Goal: Transaction & Acquisition: Purchase product/service

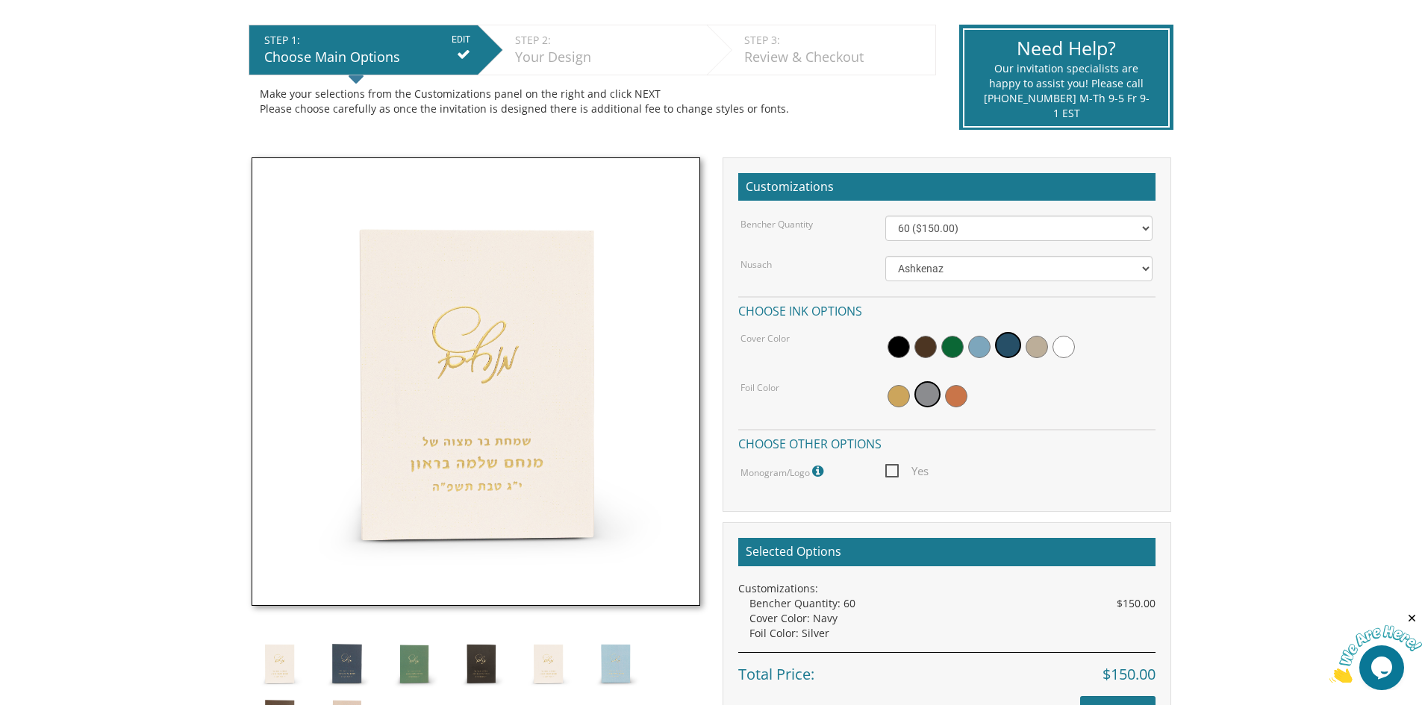
scroll to position [298, 0]
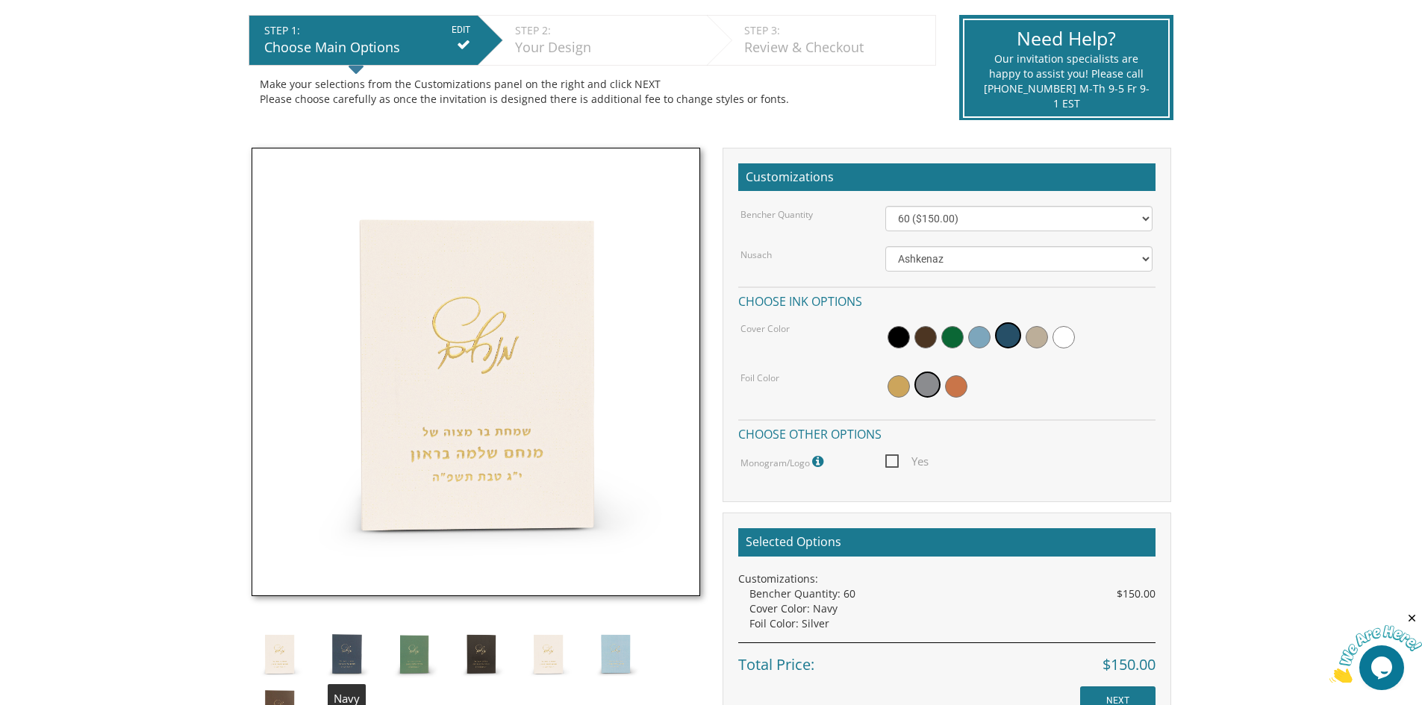
click at [339, 648] on img at bounding box center [347, 654] width 56 height 56
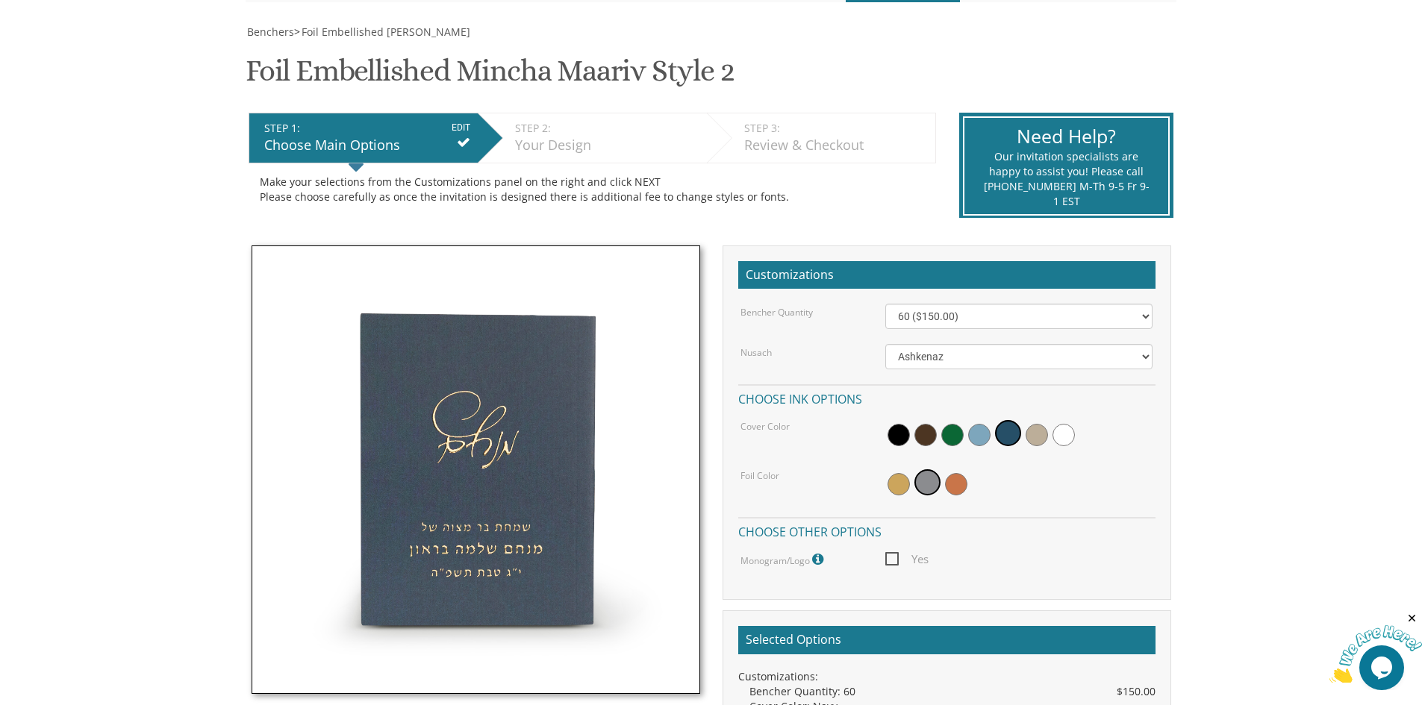
scroll to position [398, 0]
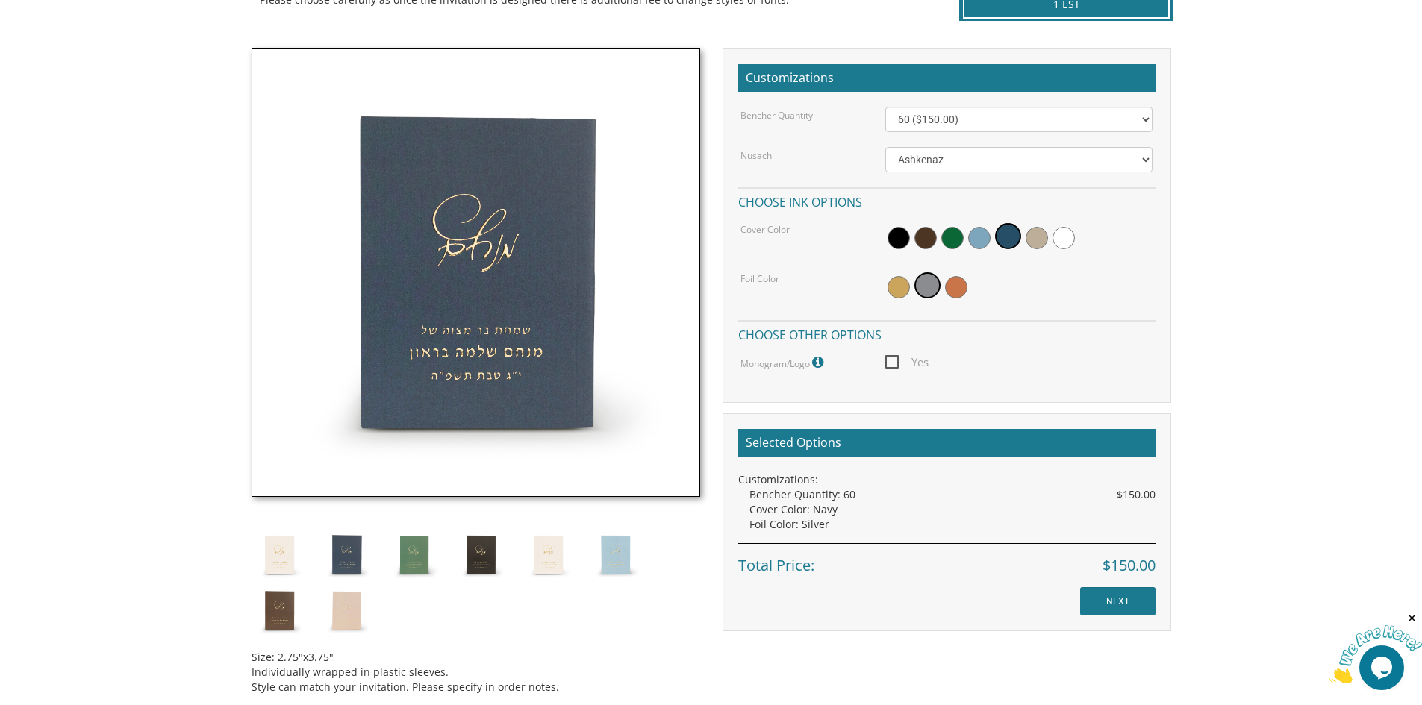
click at [159, 51] on body "My Cart {{shoppingcart.totalQuantityDisplay}} Total: {{shoppingcart.subtotal}} …" at bounding box center [711, 352] width 1422 height 1500
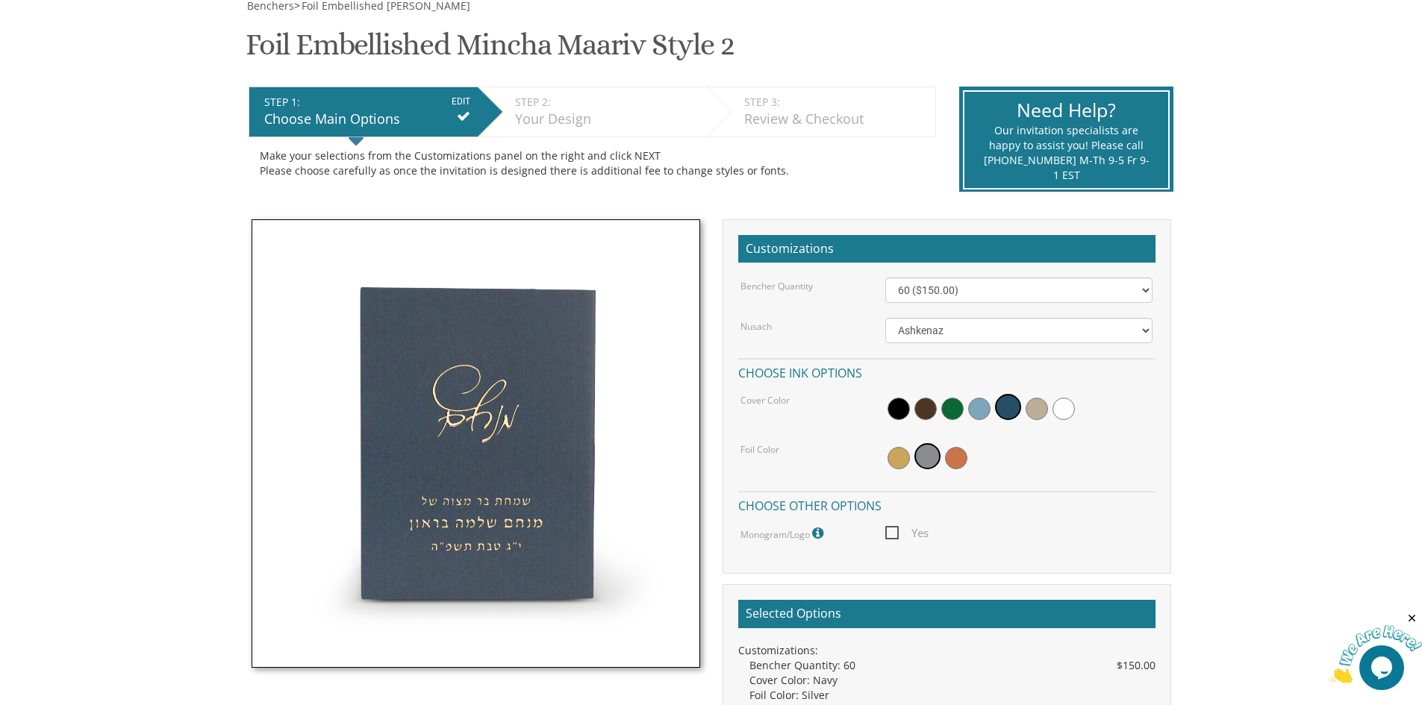
scroll to position [99, 0]
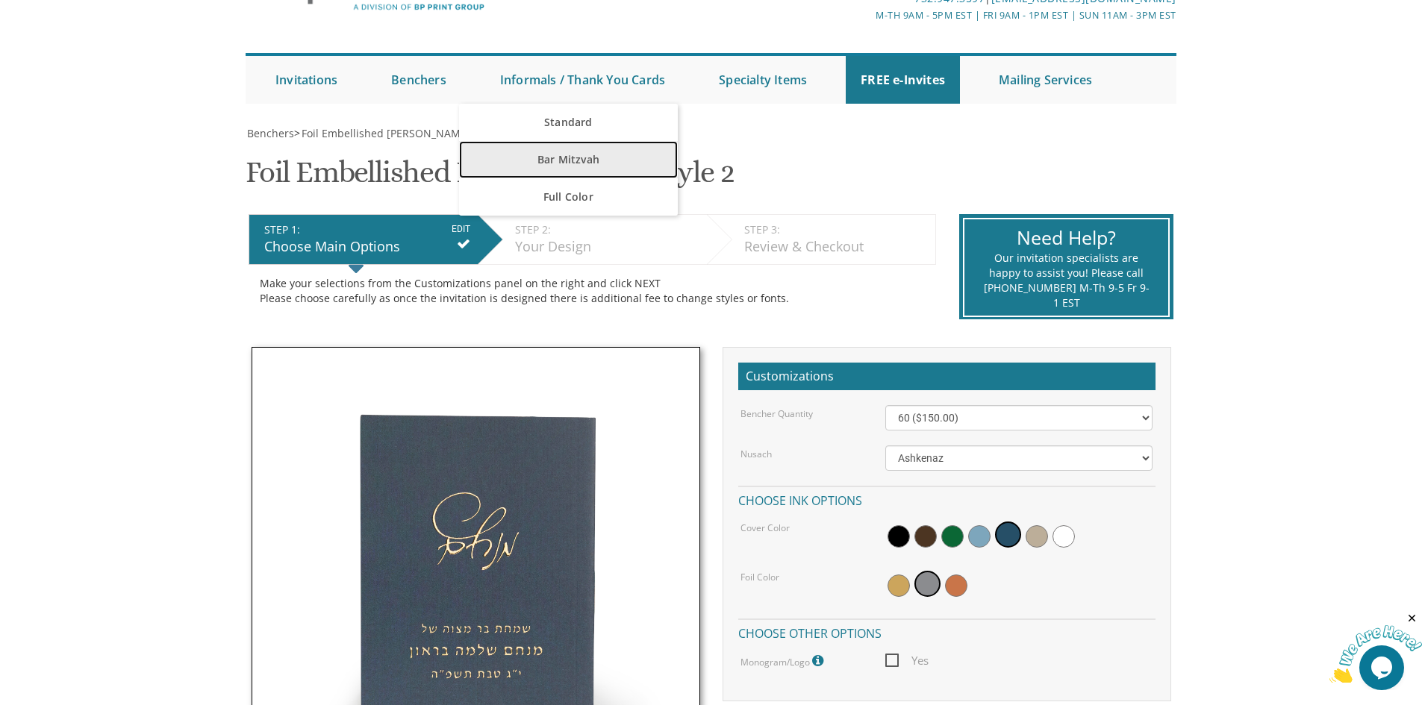
click at [577, 157] on link "Bar Mitzvah" at bounding box center [568, 159] width 219 height 37
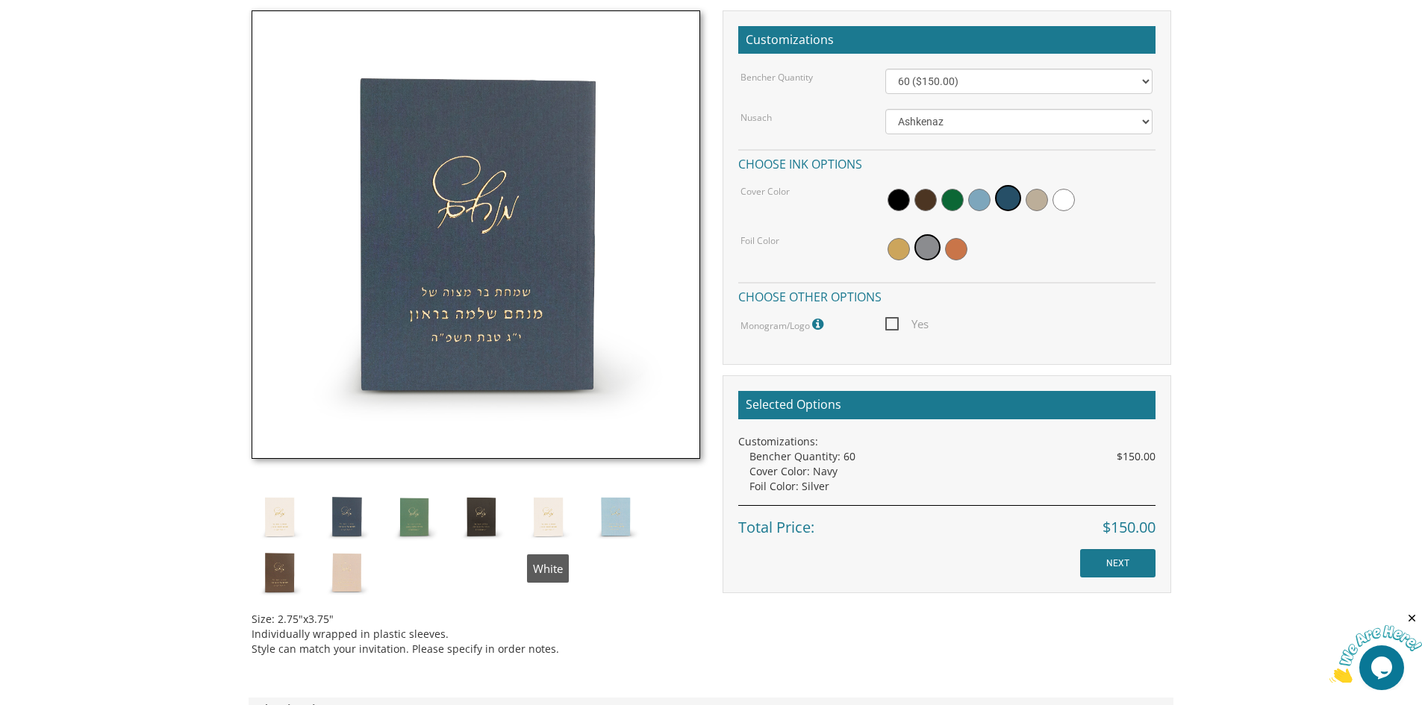
scroll to position [498, 0]
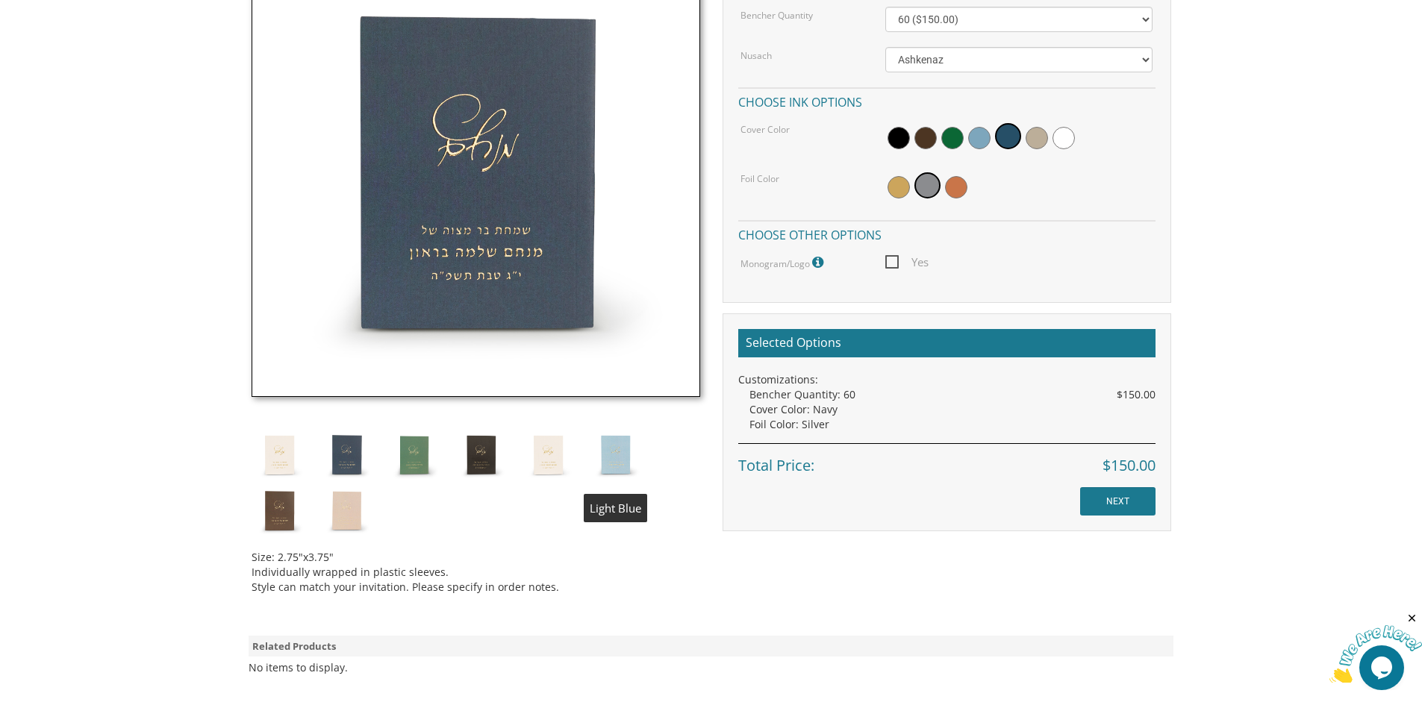
click at [616, 458] on img at bounding box center [615, 455] width 56 height 56
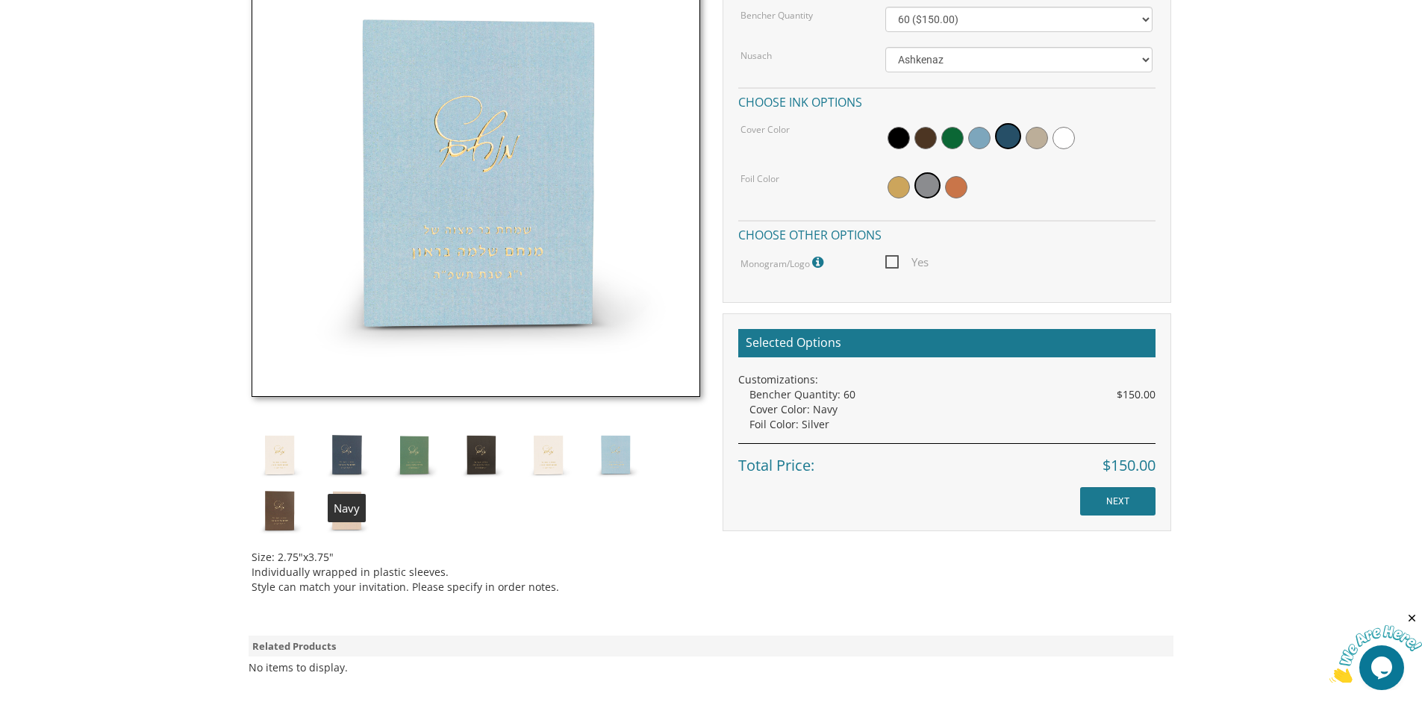
click at [330, 458] on img at bounding box center [347, 455] width 56 height 56
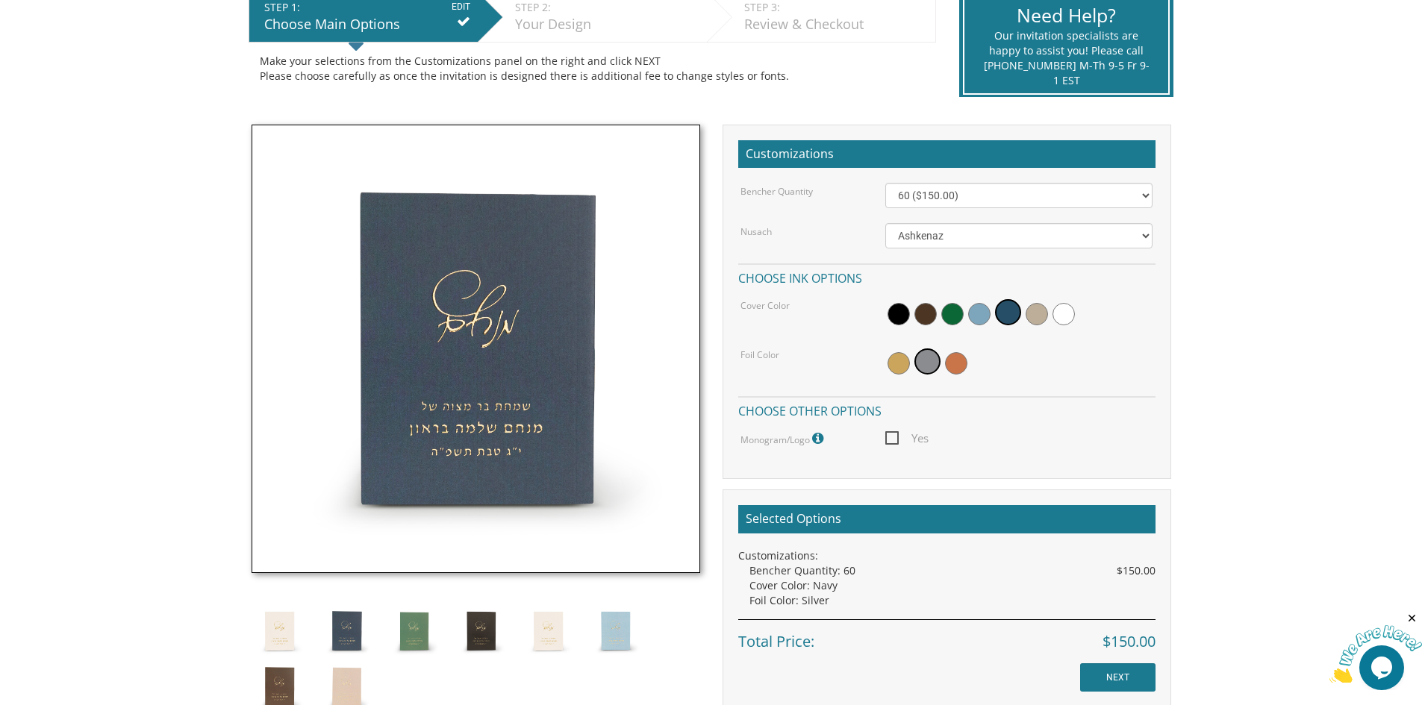
scroll to position [298, 0]
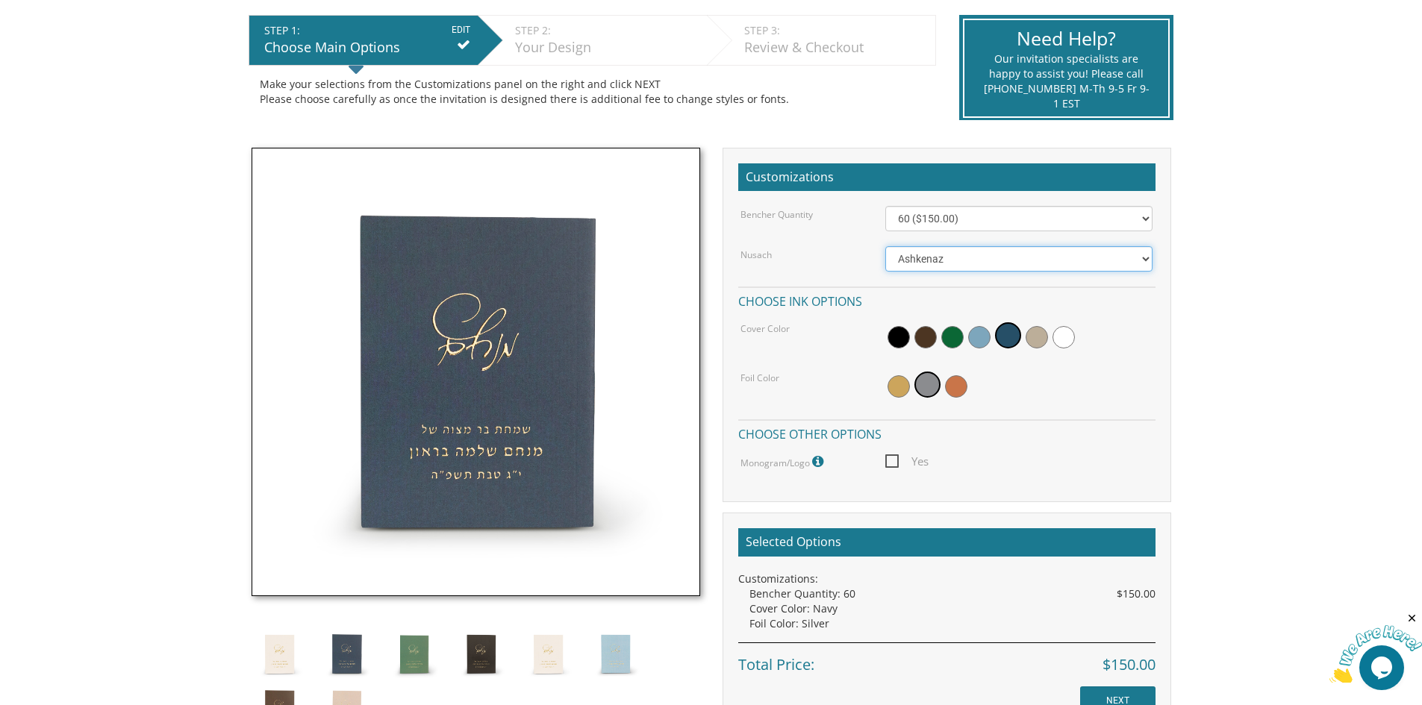
click at [985, 255] on select "Ashkenaz [PERSON_NAME]" at bounding box center [1018, 258] width 267 height 25
click at [923, 262] on select "Ashkenaz [PERSON_NAME]" at bounding box center [1018, 258] width 267 height 25
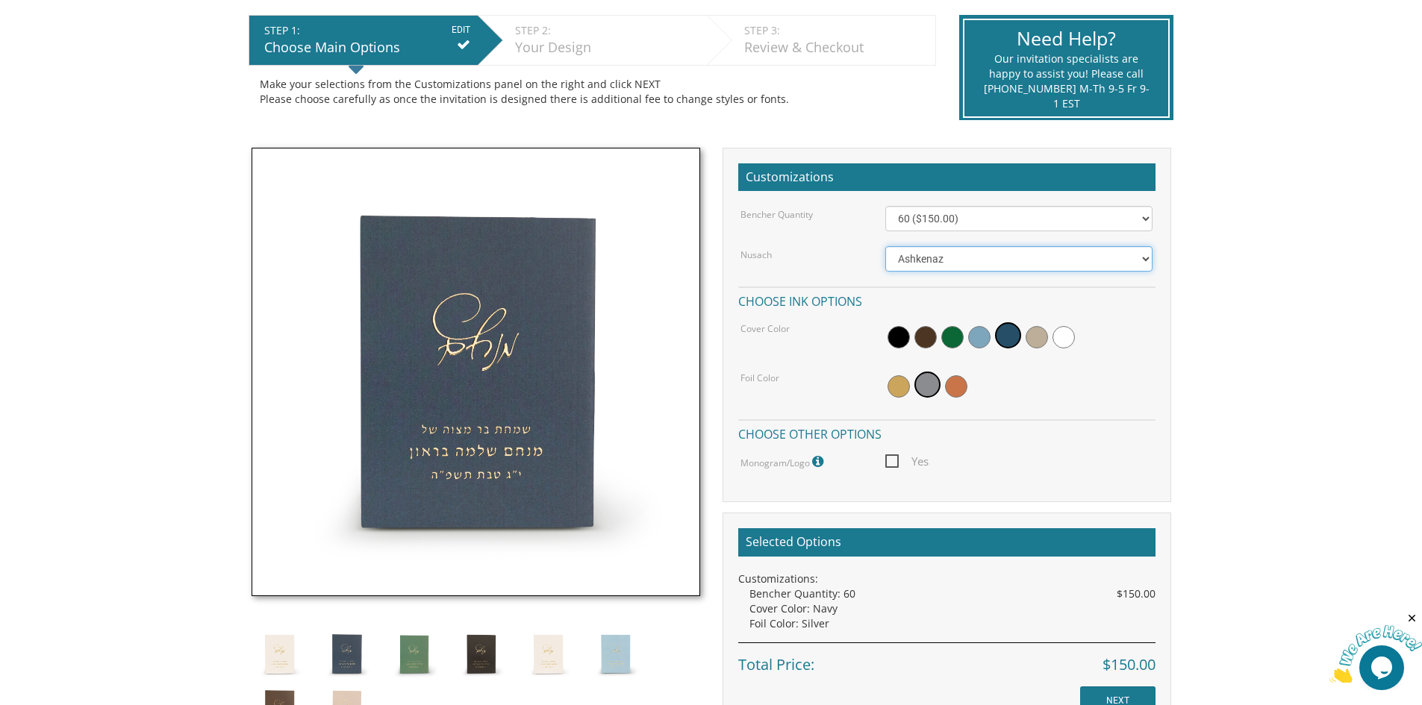
click at [923, 262] on select "Ashkenaz [PERSON_NAME]" at bounding box center [1018, 258] width 267 height 25
click at [933, 198] on div "Customizations Bencher Quantity 50 ($125.00) 60 ($150.00) 70 ($175.00) 80 ($200…" at bounding box center [946, 325] width 448 height 354
click at [933, 211] on select "50 ($125.00) 60 ($150.00) 70 ($175.00) 80 ($200.00) 90 ($225.00) 100 ($250.00) …" at bounding box center [1018, 218] width 267 height 25
drag, startPoint x: 1351, startPoint y: 228, endPoint x: 1230, endPoint y: 205, distance: 123.1
click at [1351, 229] on body "My Cart {{shoppingcart.totalQuantityDisplay}} Total: {{shoppingcart.subtotal}} …" at bounding box center [711, 452] width 1422 height 1500
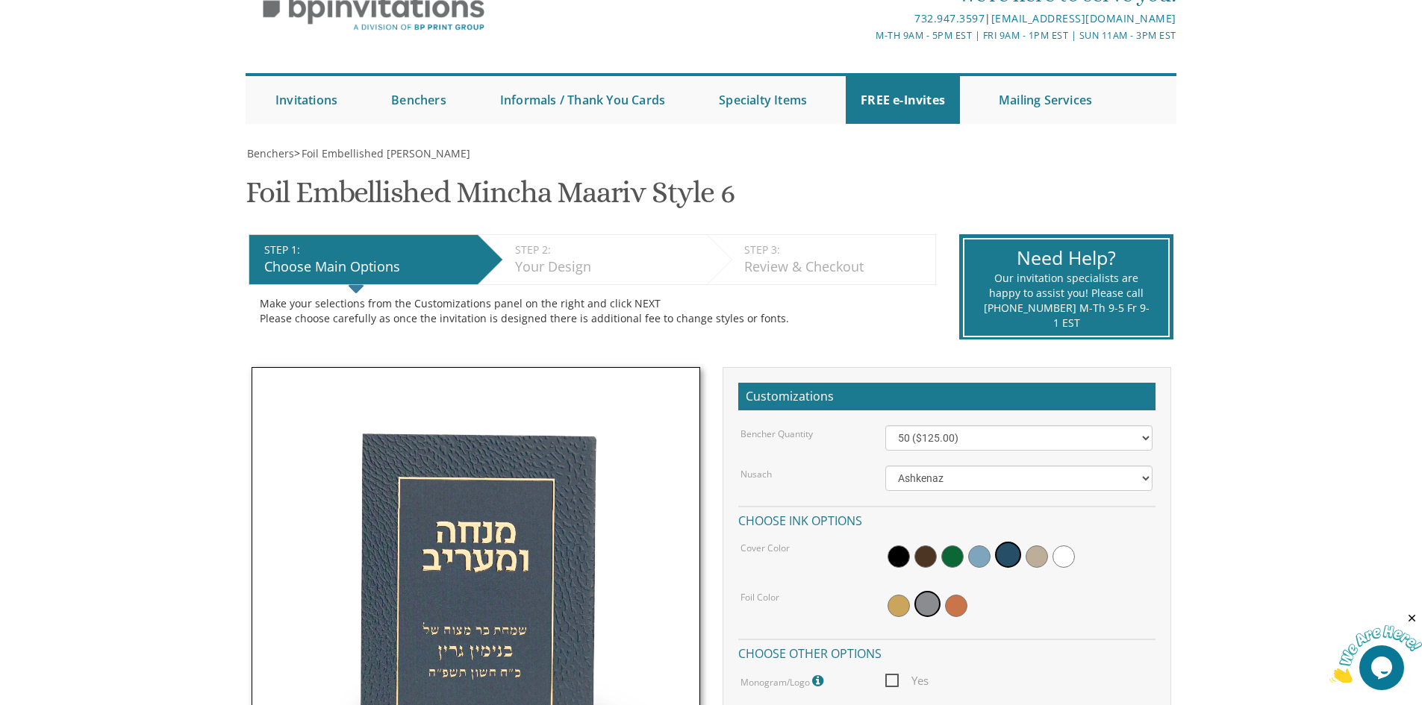
scroll to position [199, 0]
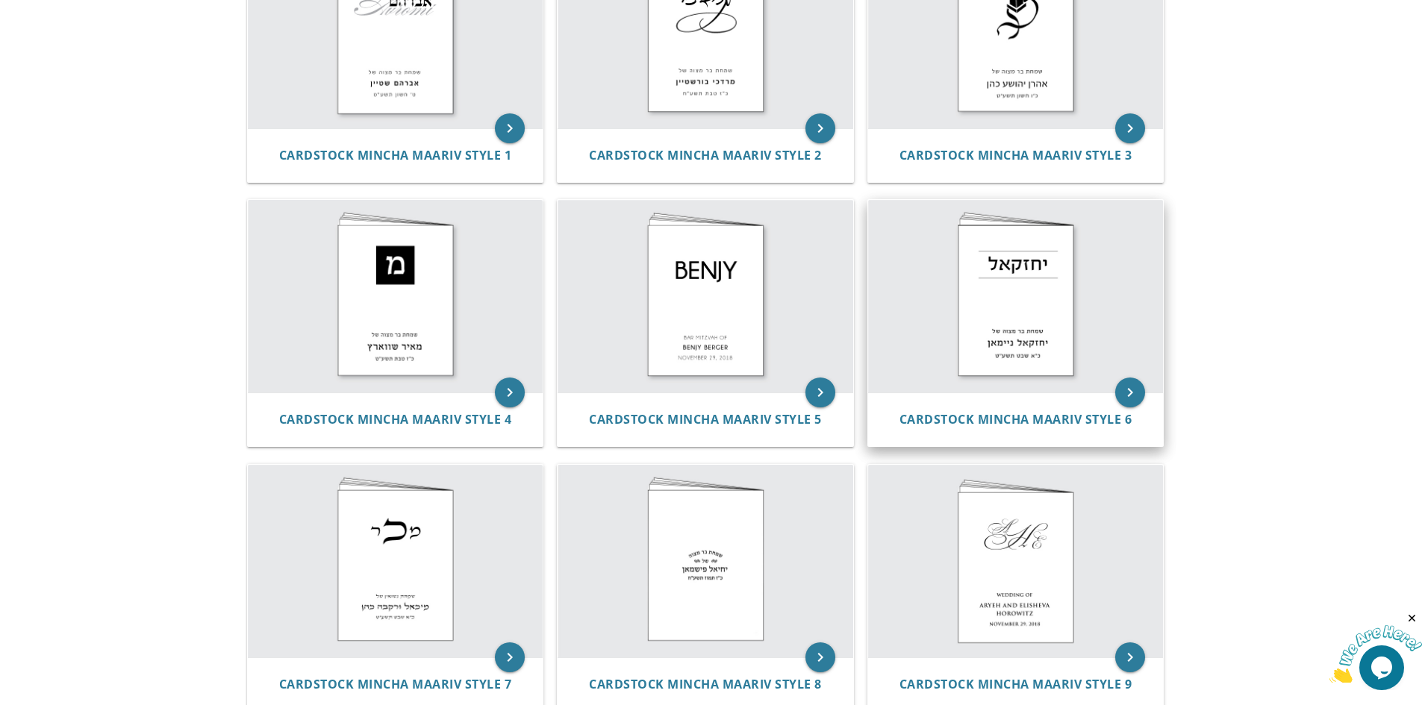
scroll to position [298, 0]
